Goal: Information Seeking & Learning: Learn about a topic

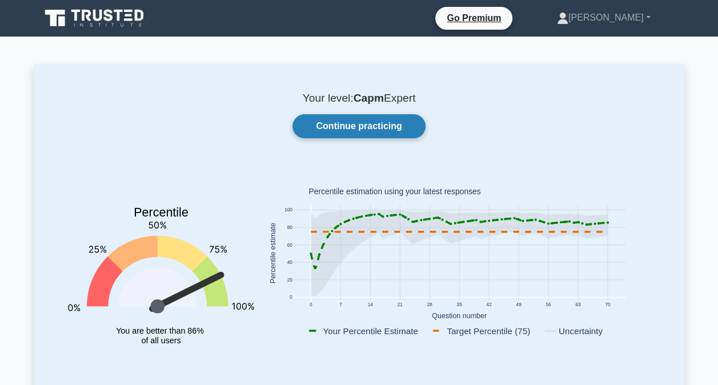
click at [387, 137] on link "Continue practicing" at bounding box center [359, 126] width 133 height 24
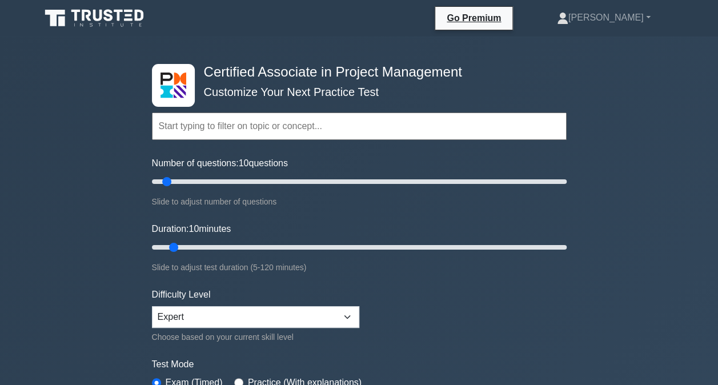
click at [387, 137] on input "text" at bounding box center [359, 126] width 415 height 27
click at [267, 133] on input "text" at bounding box center [359, 126] width 415 height 27
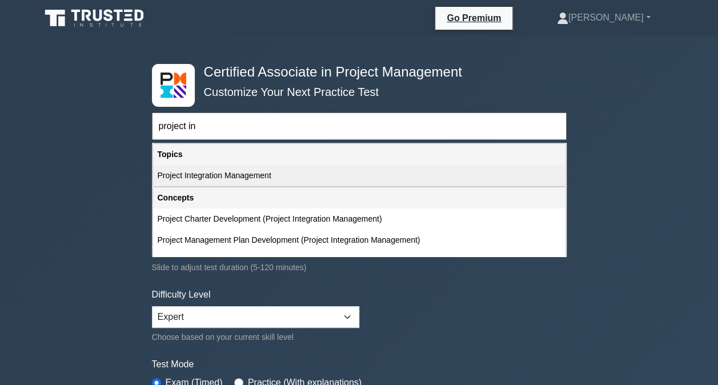
click at [254, 169] on div "Project Integration Management" at bounding box center [359, 175] width 413 height 21
type input "Project Integration Management"
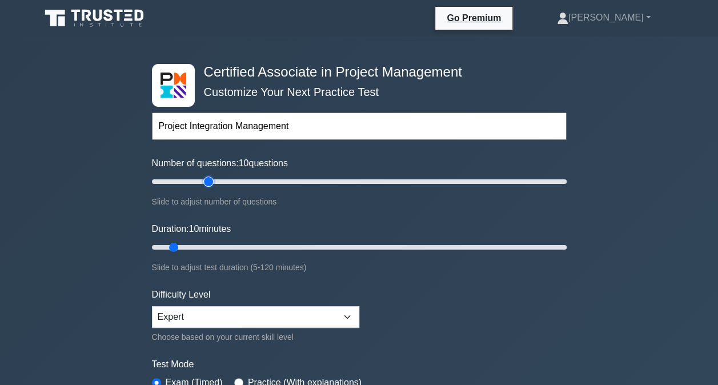
type input "30"
click at [204, 181] on input "Number of questions: 10 questions" at bounding box center [359, 182] width 415 height 14
click at [209, 249] on input "Duration: 10 minutes" at bounding box center [359, 248] width 415 height 14
click at [218, 246] on input "Duration: 20 minutes" at bounding box center [359, 248] width 415 height 14
click at [219, 246] on input "Duration: 25 minutes" at bounding box center [359, 248] width 415 height 14
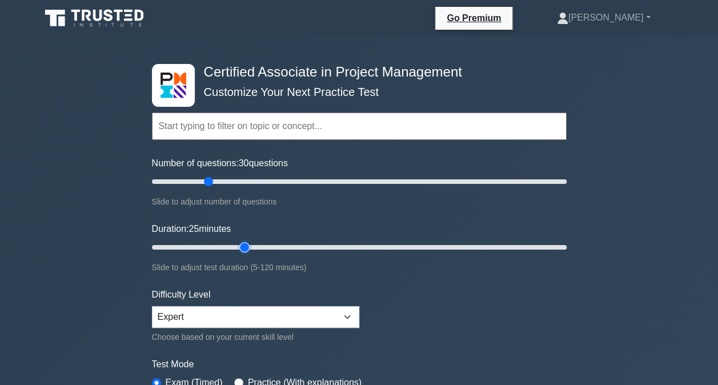
type input "30"
click at [237, 246] on input "Duration: 25 minutes" at bounding box center [359, 248] width 415 height 14
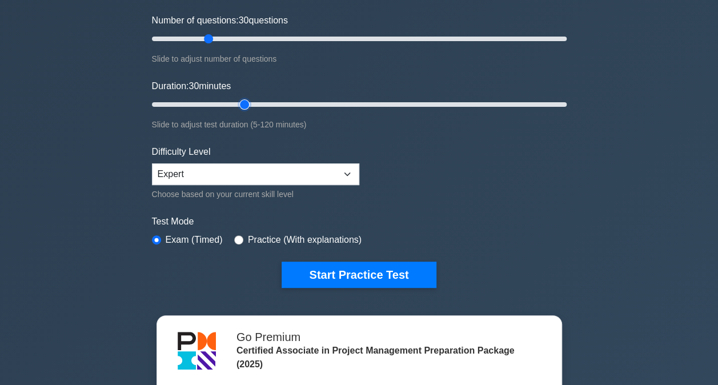
scroll to position [169, 0]
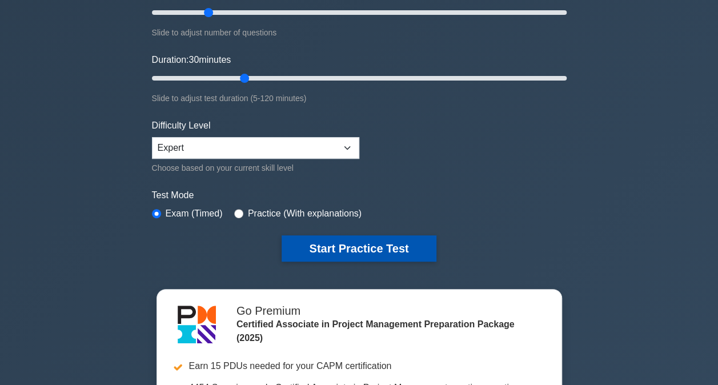
click at [424, 239] on button "Start Practice Test" at bounding box center [359, 248] width 154 height 26
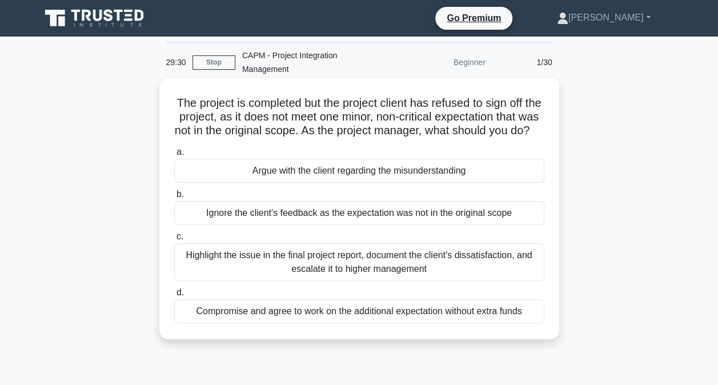
click at [375, 281] on div "Highlight the issue in the final project report, document the client's dissatis…" at bounding box center [359, 262] width 370 height 38
click at [174, 241] on input "c. Highlight the issue in the final project report, document the client's dissa…" at bounding box center [174, 236] width 0 height 7
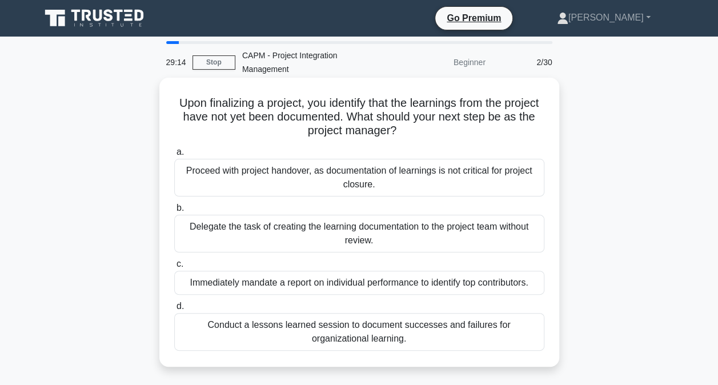
click at [375, 328] on div "Conduct a lessons learned session to document successes and failures for organi…" at bounding box center [359, 332] width 370 height 38
click at [174, 310] on input "d. Conduct a lessons learned session to document successes and failures for org…" at bounding box center [174, 306] width 0 height 7
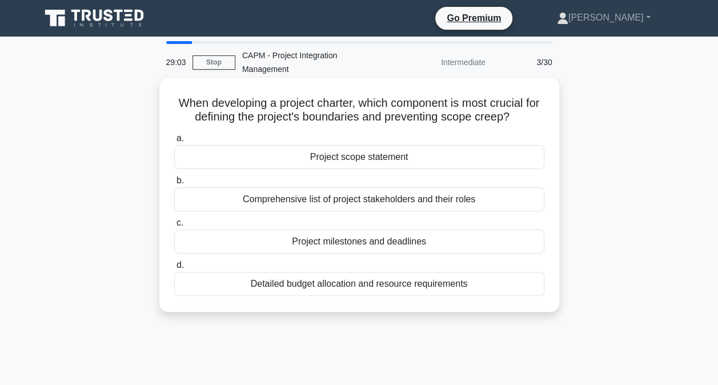
click at [383, 162] on div "Project scope statement" at bounding box center [359, 157] width 370 height 24
click at [174, 142] on input "a. Project scope statement" at bounding box center [174, 138] width 0 height 7
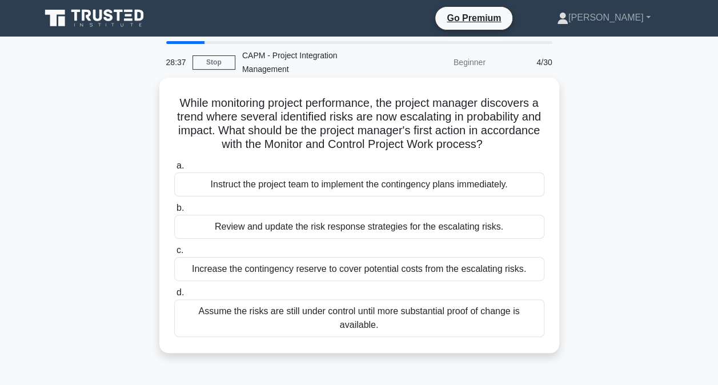
click at [344, 231] on div "Review and update the risk response strategies for the escalating risks." at bounding box center [359, 227] width 370 height 24
click at [174, 212] on input "b. Review and update the risk response strategies for the escalating risks." at bounding box center [174, 208] width 0 height 7
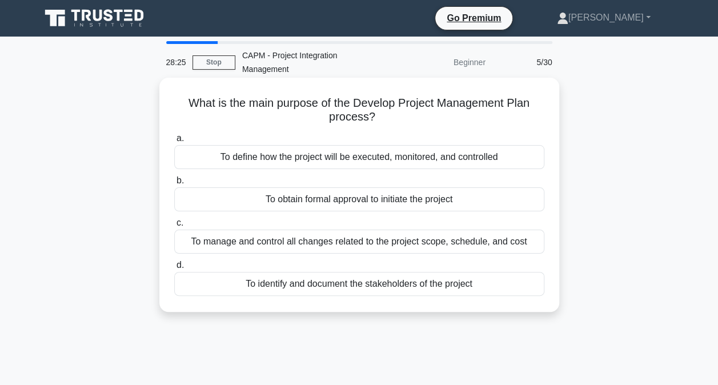
click at [365, 159] on div "To define how the project will be executed, monitored, and controlled" at bounding box center [359, 157] width 370 height 24
click at [174, 142] on input "a. To define how the project will be executed, monitored, and controlled" at bounding box center [174, 138] width 0 height 7
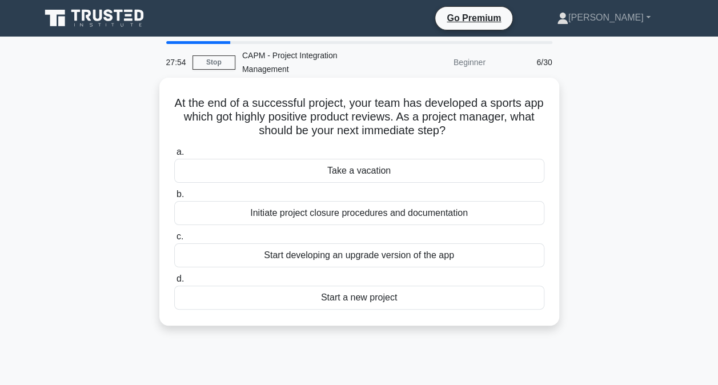
click at [348, 294] on div "Start a new project" at bounding box center [359, 298] width 370 height 24
click at [174, 283] on input "d. Start a new project" at bounding box center [174, 278] width 0 height 7
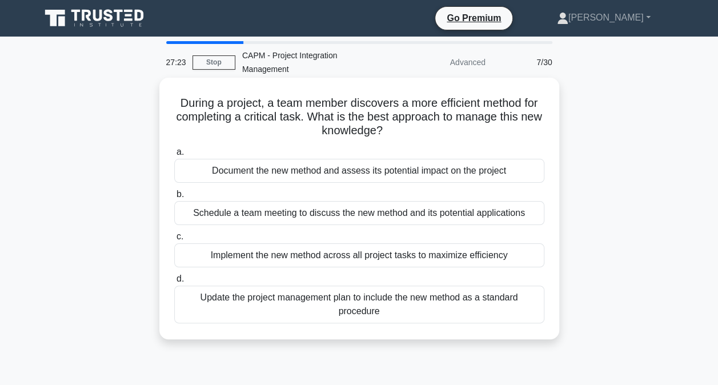
click at [397, 172] on div "Document the new method and assess its potential impact on the project" at bounding box center [359, 171] width 370 height 24
click at [174, 156] on input "a. Document the new method and assess its potential impact on the project" at bounding box center [174, 152] width 0 height 7
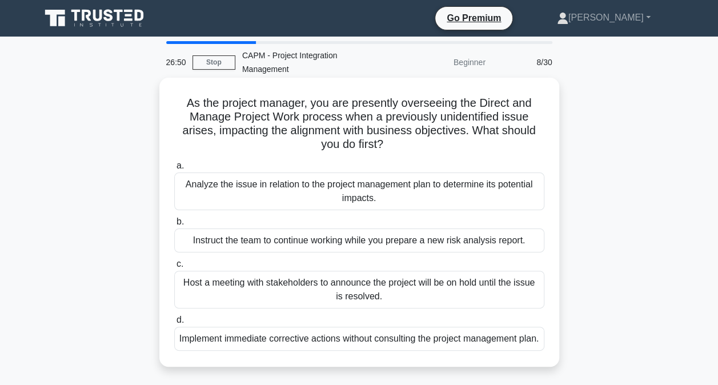
click at [386, 198] on div "Analyze the issue in relation to the project management plan to determine its p…" at bounding box center [359, 192] width 370 height 38
click at [174, 170] on input "a. Analyze the issue in relation to the project management plan to determine it…" at bounding box center [174, 165] width 0 height 7
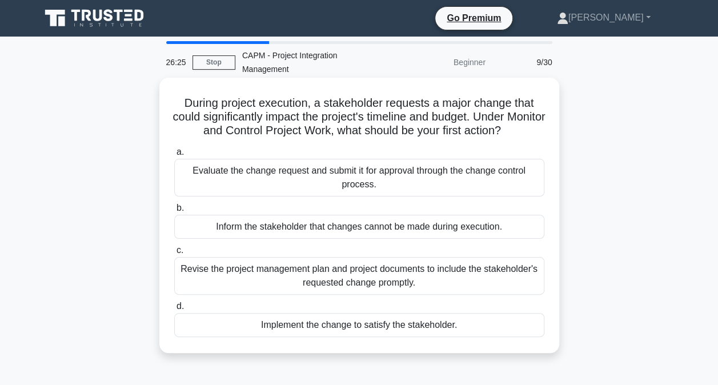
click at [376, 190] on div "Evaluate the change request and submit it for approval through the change contr…" at bounding box center [359, 178] width 370 height 38
click at [174, 156] on input "a. Evaluate the change request and submit it for approval through the change co…" at bounding box center [174, 152] width 0 height 7
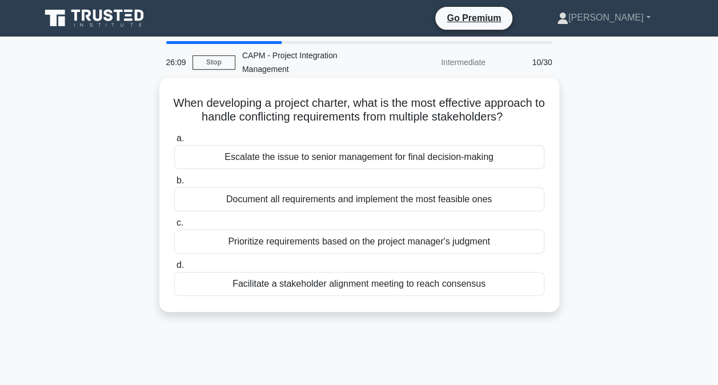
click at [363, 290] on div "Facilitate a stakeholder alignment meeting to reach consensus" at bounding box center [359, 284] width 370 height 24
click at [174, 269] on input "d. Facilitate a stakeholder alignment meeting to reach consensus" at bounding box center [174, 265] width 0 height 7
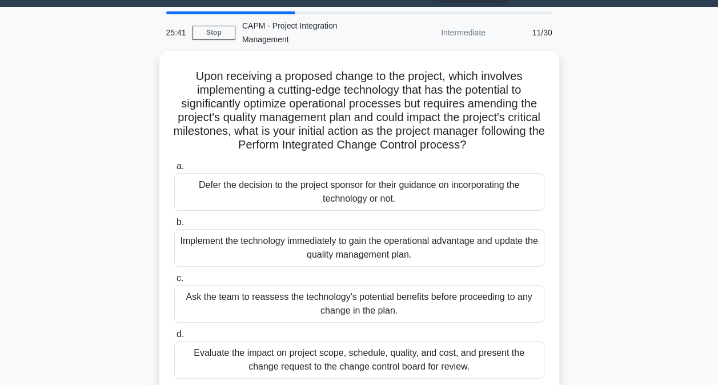
scroll to position [36, 0]
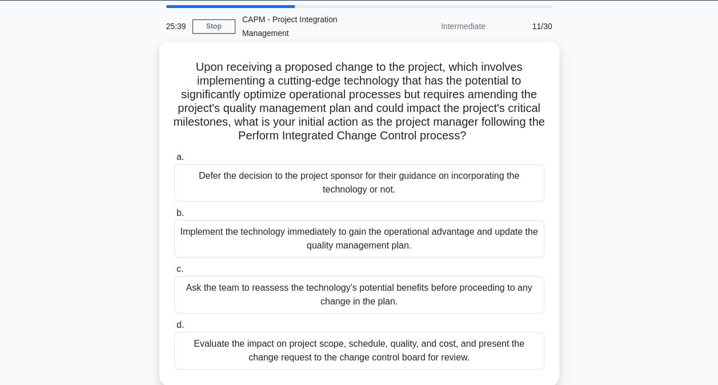
click at [493, 347] on div "Evaluate the impact on project scope, schedule, quality, and cost, and present …" at bounding box center [359, 351] width 370 height 38
click at [174, 329] on input "d. Evaluate the impact on project scope, schedule, quality, and cost, and prese…" at bounding box center [174, 325] width 0 height 7
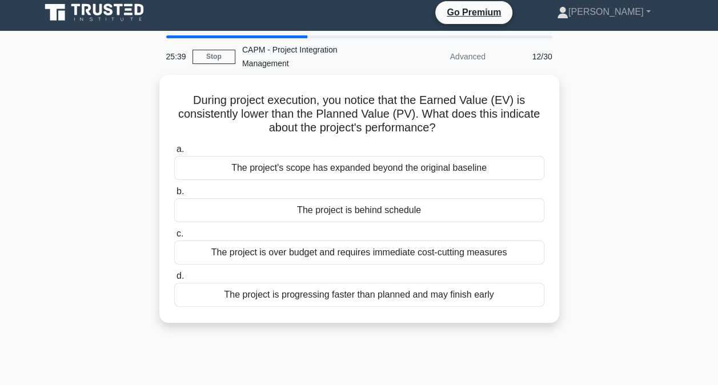
scroll to position [0, 0]
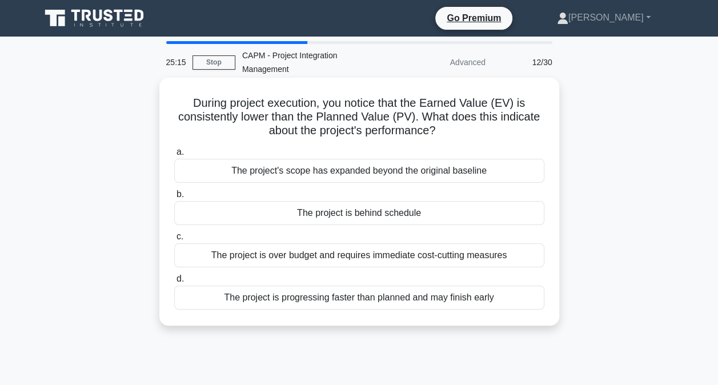
click at [481, 212] on div "The project is behind schedule" at bounding box center [359, 213] width 370 height 24
click at [174, 198] on input "b. The project is behind schedule" at bounding box center [174, 194] width 0 height 7
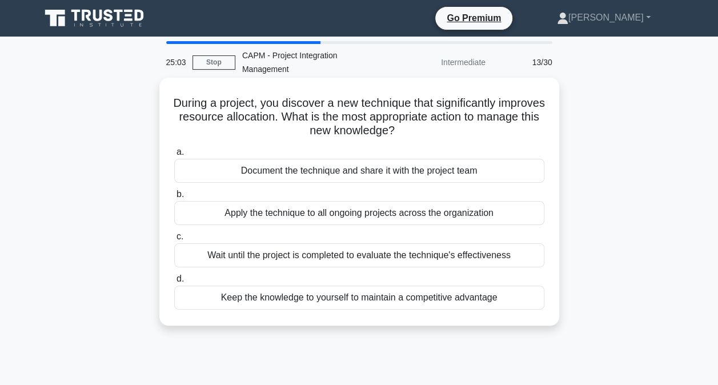
click at [485, 169] on div "Document the technique and share it with the project team" at bounding box center [359, 171] width 370 height 24
click at [174, 156] on input "a. Document the technique and share it with the project team" at bounding box center [174, 152] width 0 height 7
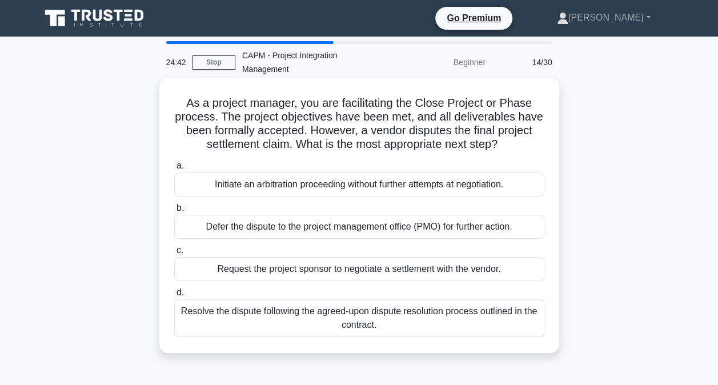
click at [517, 316] on div "Resolve the dispute following the agreed-upon dispute resolution process outlin…" at bounding box center [359, 318] width 370 height 38
click at [174, 297] on input "d. Resolve the dispute following the agreed-upon dispute resolution process out…" at bounding box center [174, 292] width 0 height 7
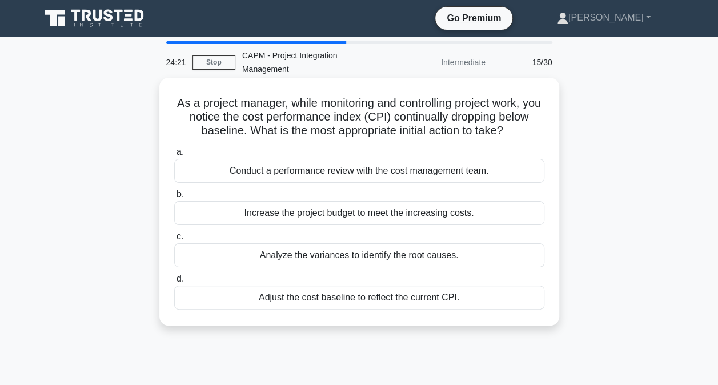
click at [496, 262] on div "Analyze the variances to identify the root causes." at bounding box center [359, 255] width 370 height 24
click at [174, 241] on input "c. Analyze the variances to identify the root causes." at bounding box center [174, 236] width 0 height 7
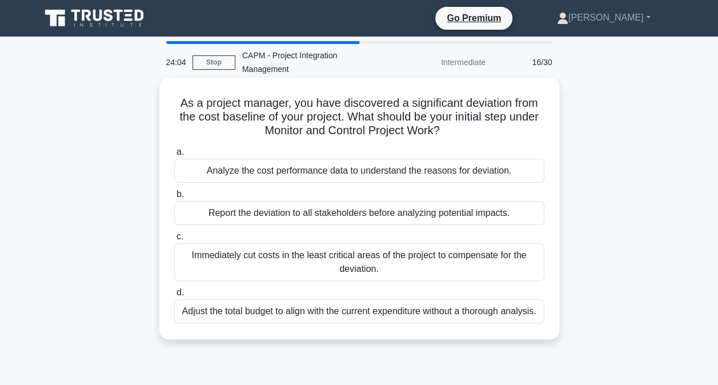
click at [488, 177] on div "Analyze the cost performance data to understand the reasons for deviation." at bounding box center [359, 171] width 370 height 24
click at [174, 156] on input "a. Analyze the cost performance data to understand the reasons for deviation." at bounding box center [174, 152] width 0 height 7
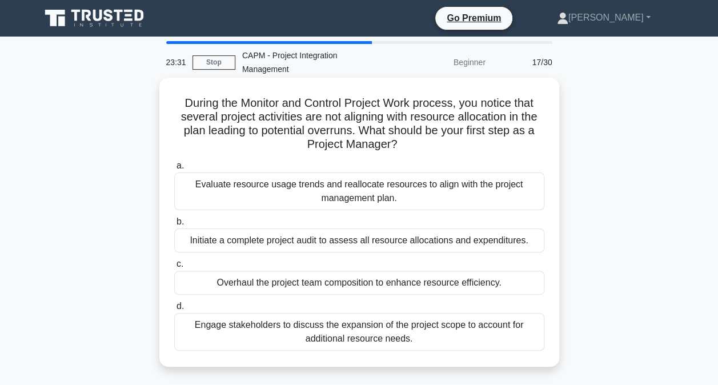
click at [408, 203] on div "Evaluate resource usage trends and reallocate resources to align with the proje…" at bounding box center [359, 192] width 370 height 38
click at [174, 170] on input "a. Evaluate resource usage trends and reallocate resources to align with the pr…" at bounding box center [174, 165] width 0 height 7
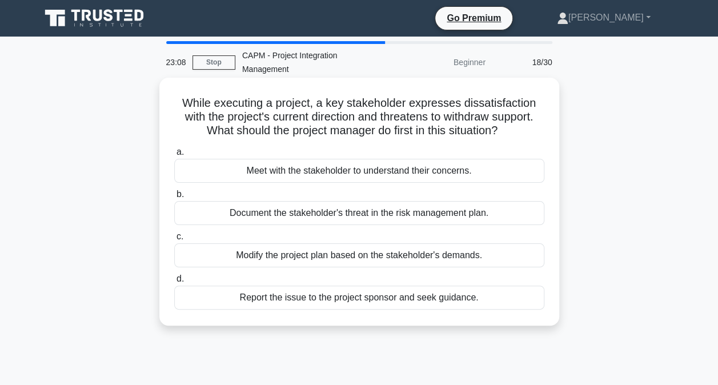
click at [464, 179] on div "Meet with the stakeholder to understand their concerns." at bounding box center [359, 171] width 370 height 24
click at [174, 156] on input "a. Meet with the stakeholder to understand their concerns." at bounding box center [174, 152] width 0 height 7
